Goal: Check status: Check status

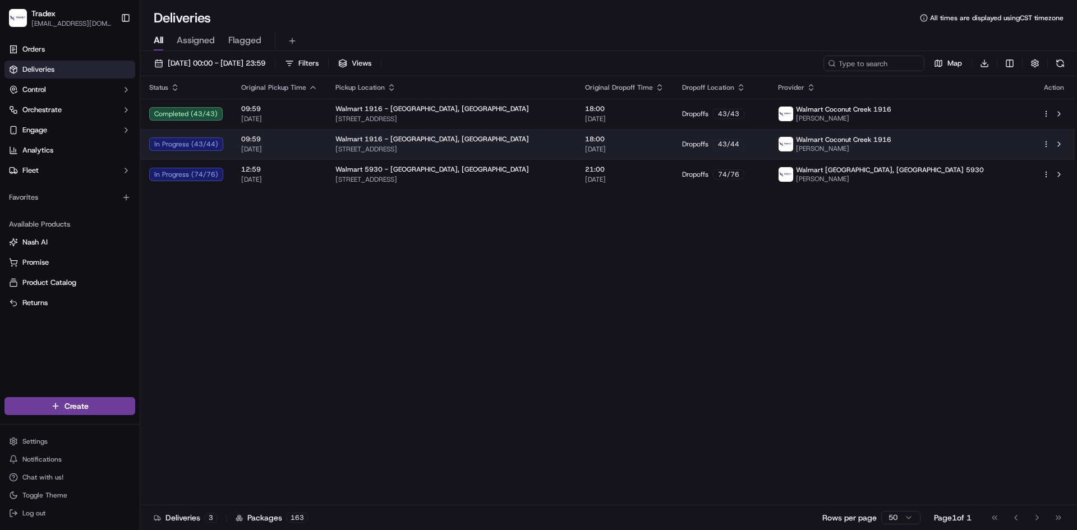
click at [315, 146] on td "09:59 [DATE]" at bounding box center [279, 144] width 94 height 30
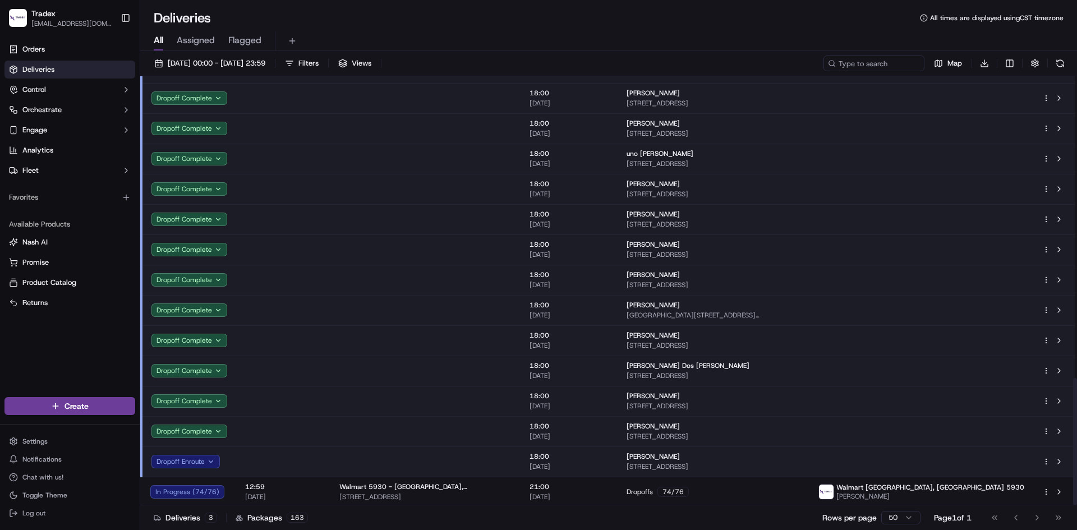
scroll to position [1017, 0]
click at [166, 465] on button "Dropoff Enroute" at bounding box center [186, 459] width 68 height 13
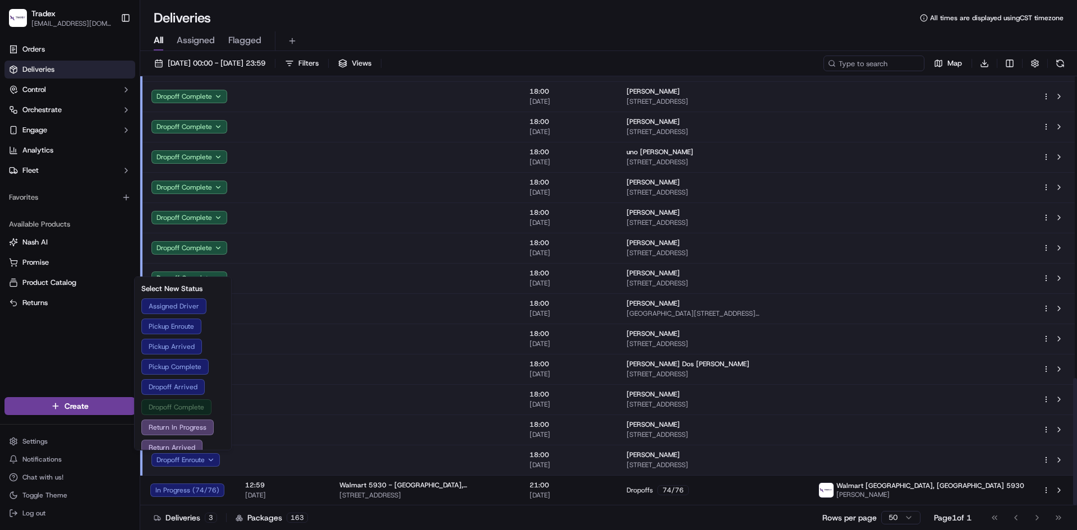
click at [189, 411] on button "Dropoff Complete" at bounding box center [182, 408] width 83 height 16
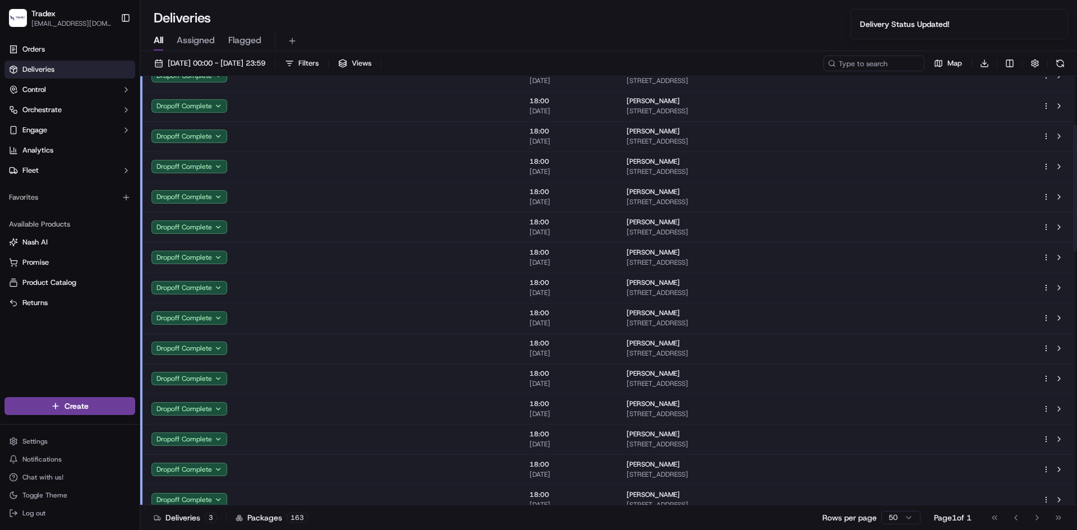
scroll to position [0, 0]
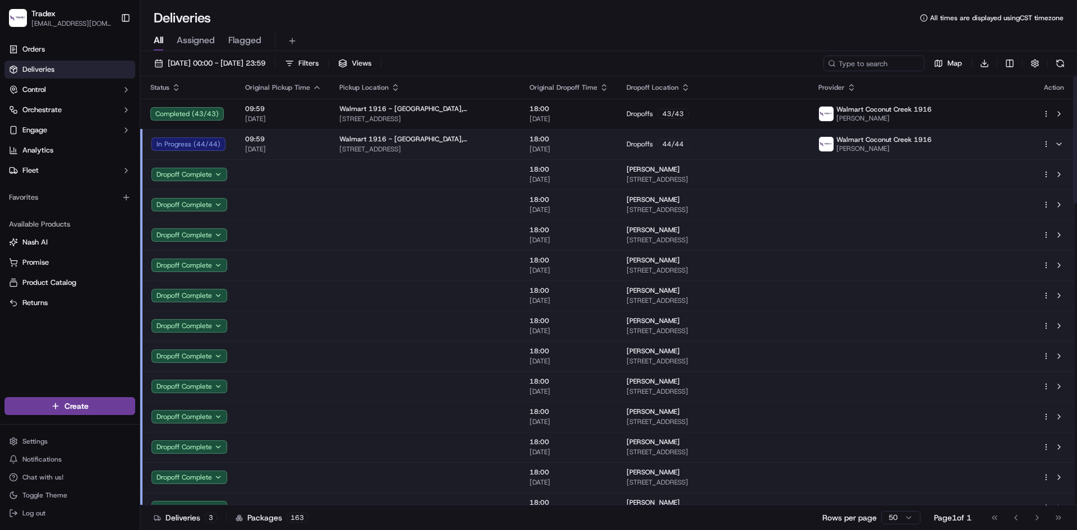
click at [304, 141] on span "09:59" at bounding box center [283, 139] width 76 height 9
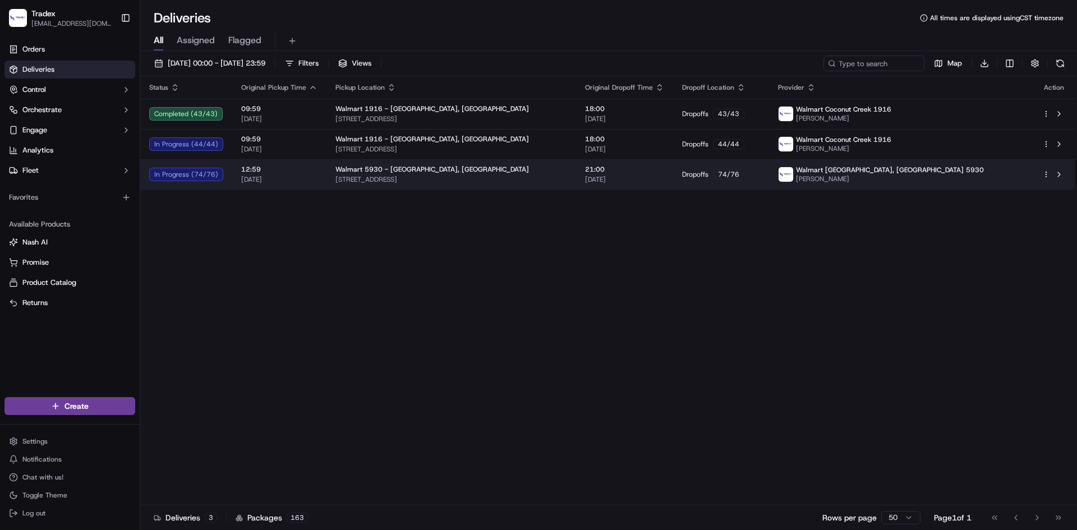
click at [328, 175] on td "Walmart [STREET_ADDRESS]" at bounding box center [452, 174] width 250 height 30
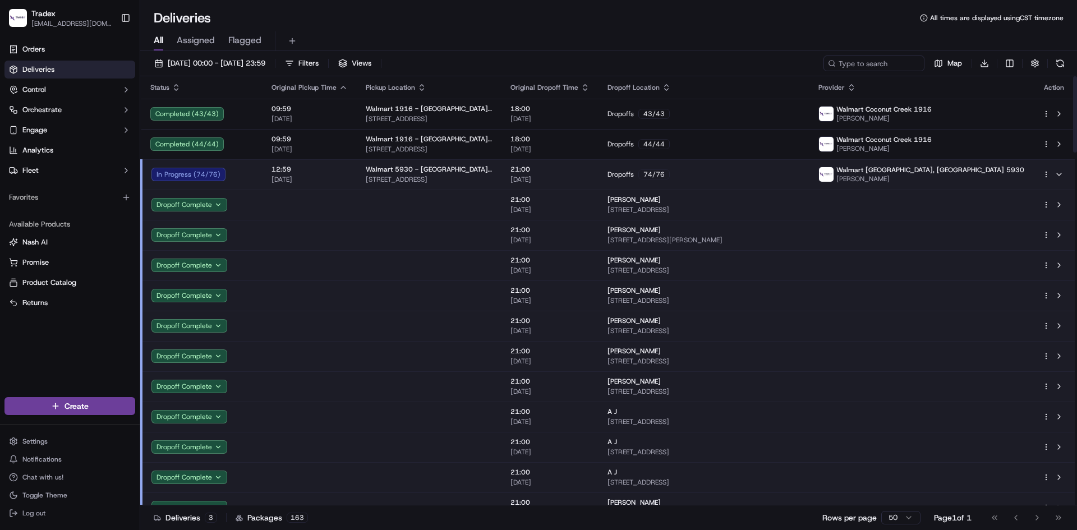
click at [311, 168] on span "12:59" at bounding box center [310, 169] width 76 height 9
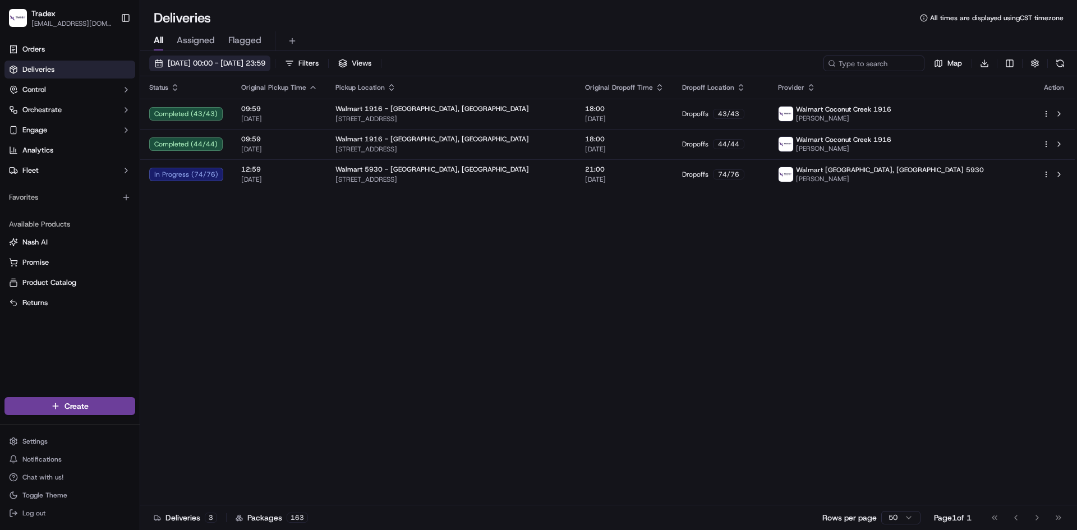
click at [265, 59] on span "[DATE] 00:00 - [DATE] 23:59" at bounding box center [217, 63] width 98 height 10
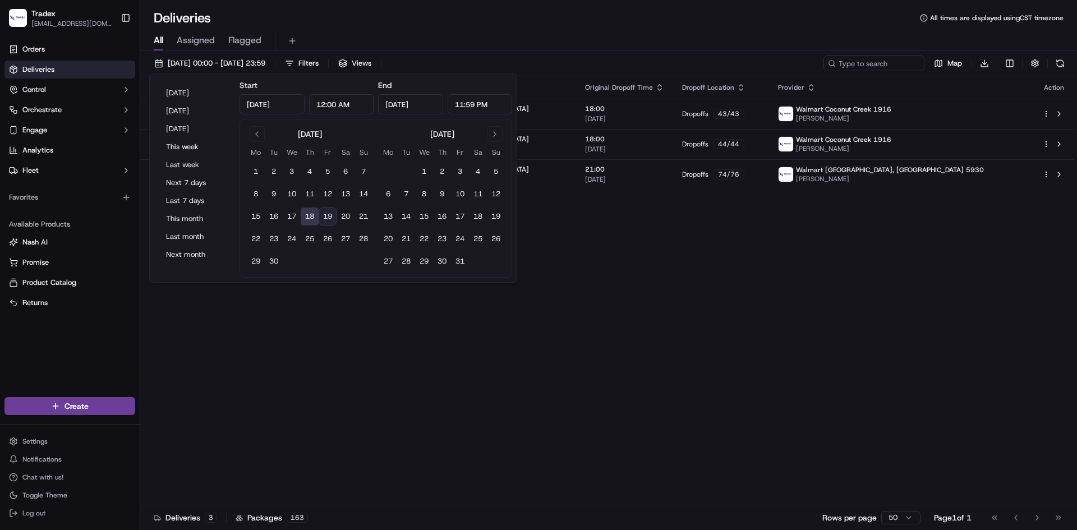
click at [331, 212] on button "19" at bounding box center [328, 217] width 18 height 18
type input "[DATE]"
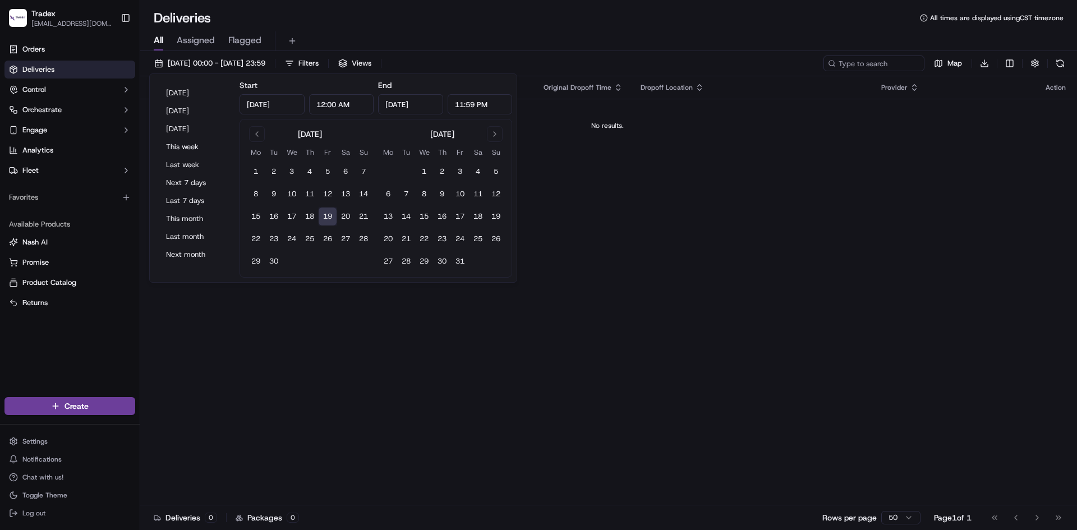
click at [480, 27] on div "All Assigned Flagged" at bounding box center [608, 39] width 937 height 24
